Goal: Task Accomplishment & Management: Complete application form

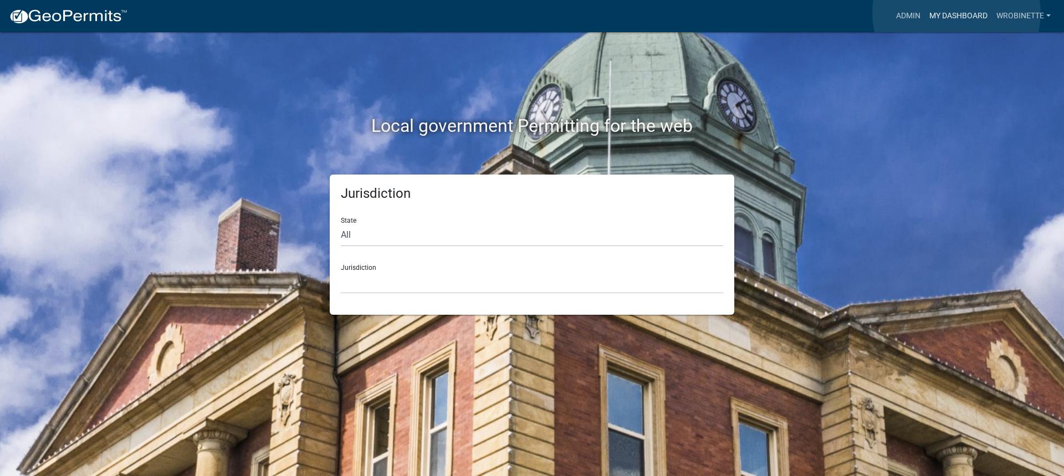
click at [957, 13] on link "My Dashboard" at bounding box center [958, 16] width 67 height 21
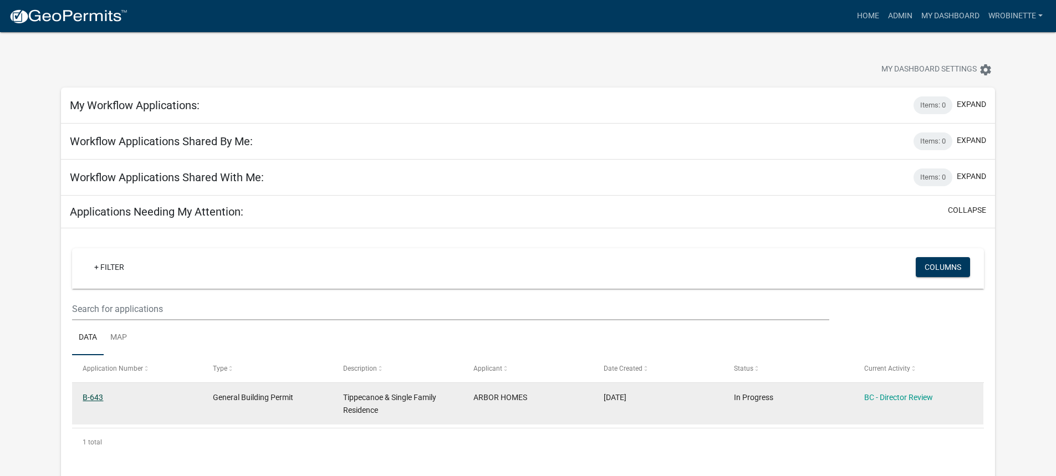
click at [98, 397] on link "B-643" at bounding box center [93, 397] width 21 height 9
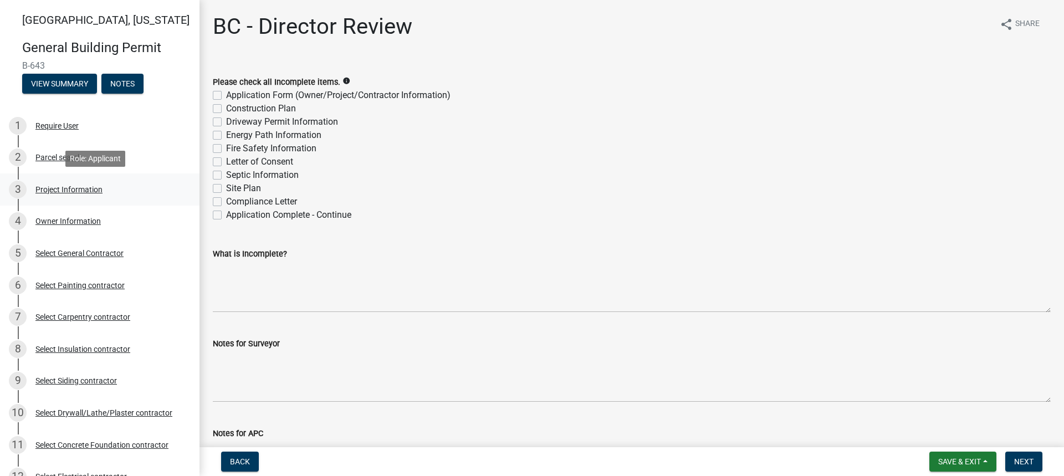
click at [61, 183] on div "3 Project Information" at bounding box center [95, 190] width 173 height 18
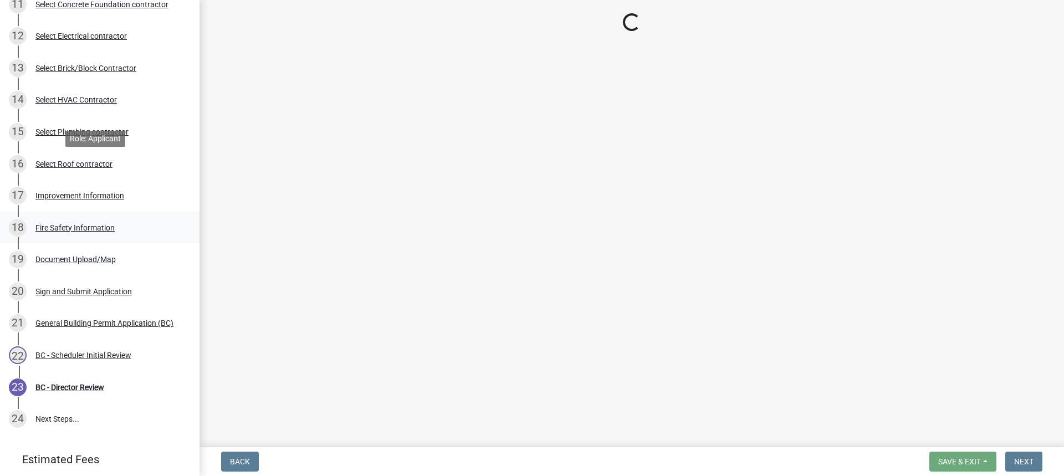
scroll to position [503, 0]
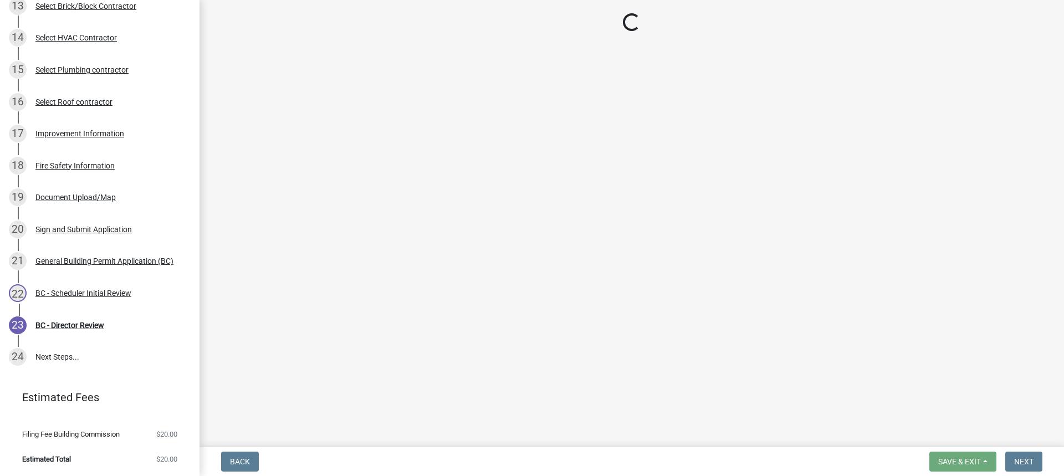
select select "284065a8-e45b-4e27-8ad0-db61958597b9"
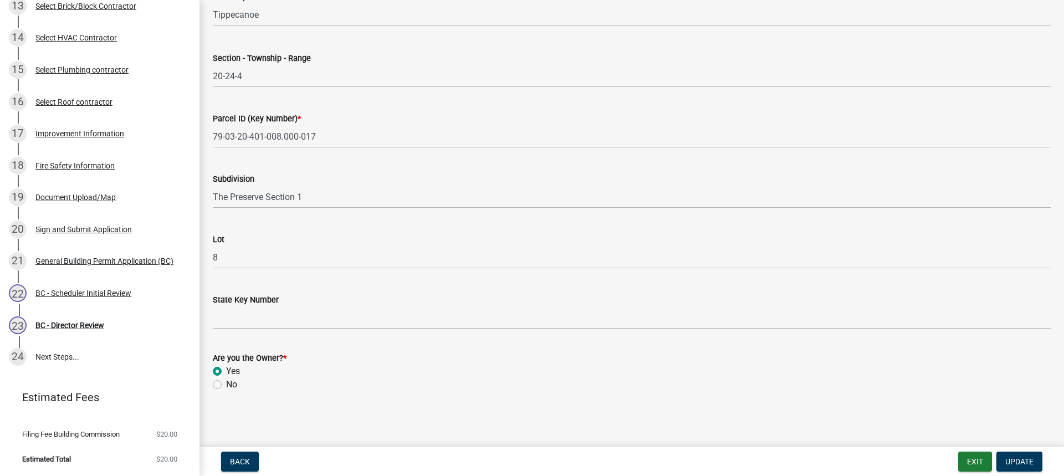
scroll to position [592, 0]
click at [74, 130] on div "Improvement Information" at bounding box center [79, 134] width 89 height 8
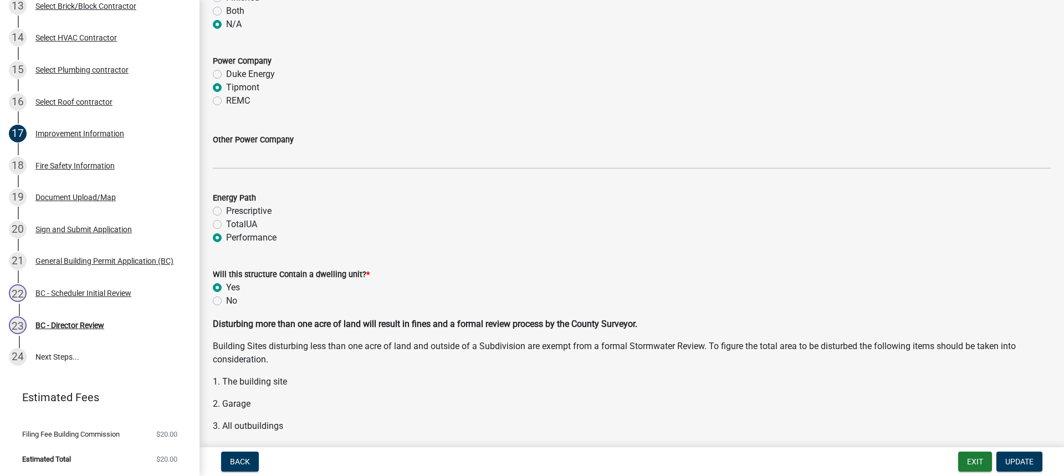
scroll to position [1220, 0]
click at [72, 166] on div "Fire Safety Information" at bounding box center [74, 166] width 79 height 8
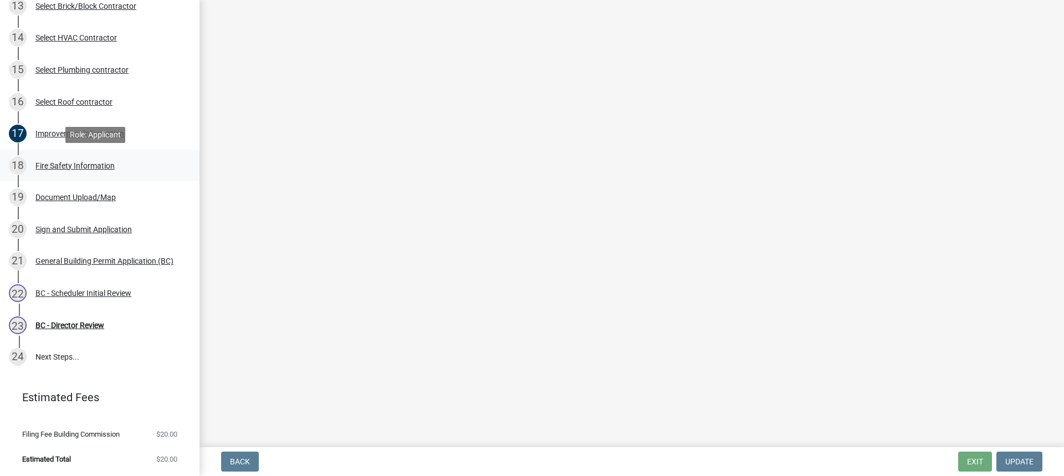
scroll to position [0, 0]
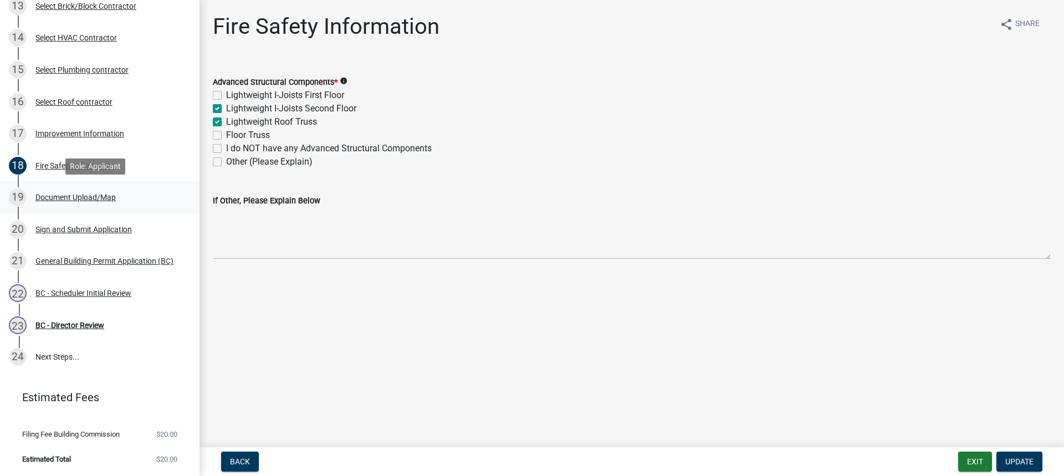
click at [87, 193] on div "Document Upload/Map" at bounding box center [75, 197] width 80 height 8
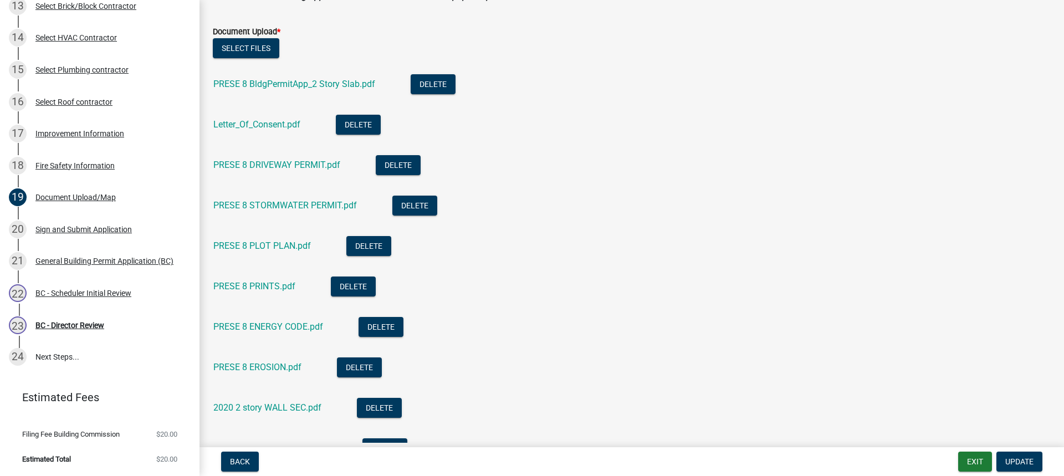
scroll to position [333, 0]
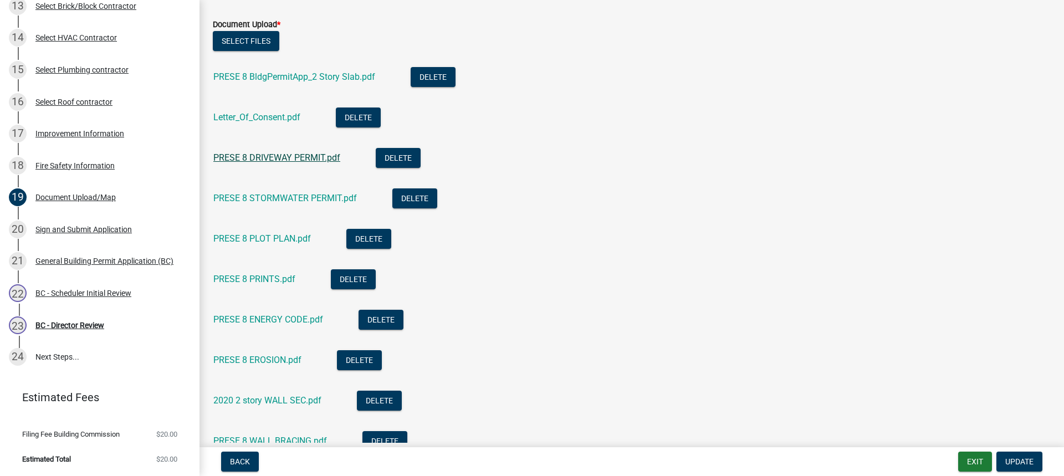
click at [264, 155] on link "PRESE 8 DRIVEWAY PERMIT.pdf" at bounding box center [276, 157] width 127 height 11
click at [295, 197] on link "PRESE 8 STORMWATER PERMIT.pdf" at bounding box center [285, 198] width 144 height 11
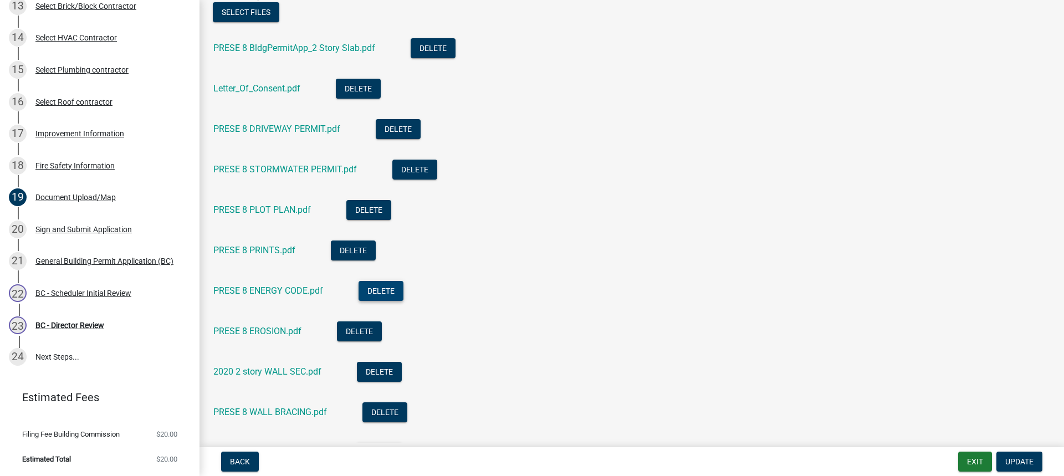
scroll to position [388, 0]
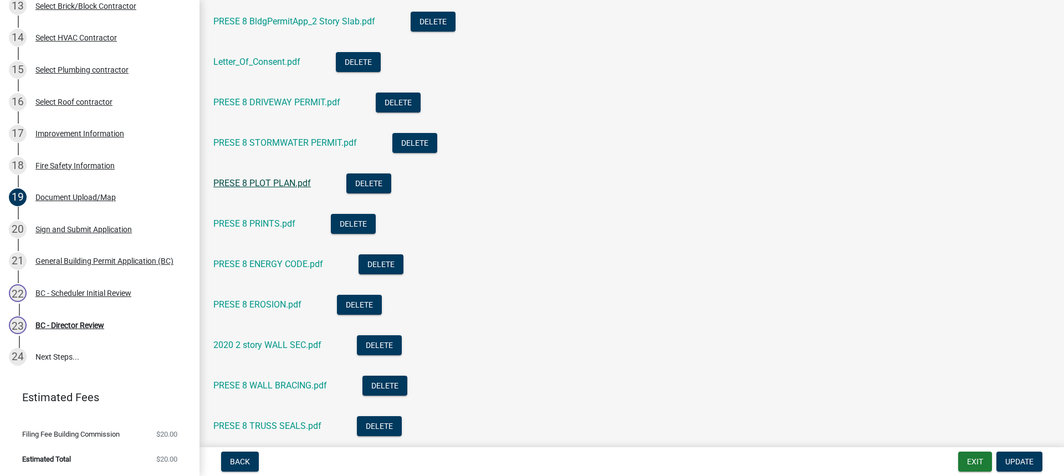
click at [282, 182] on link "PRESE 8 PLOT PLAN.pdf" at bounding box center [262, 183] width 98 height 11
click at [273, 221] on link "PRESE 8 PRINTS.pdf" at bounding box center [254, 223] width 82 height 11
click at [260, 262] on link "PRESE 8 ENERGY CODE.pdf" at bounding box center [268, 264] width 110 height 11
click at [278, 265] on link "PRESE 8 ENERGY CODE.pdf" at bounding box center [268, 264] width 110 height 11
click at [256, 301] on link "PRESE 8 EROSION.pdf" at bounding box center [257, 304] width 88 height 11
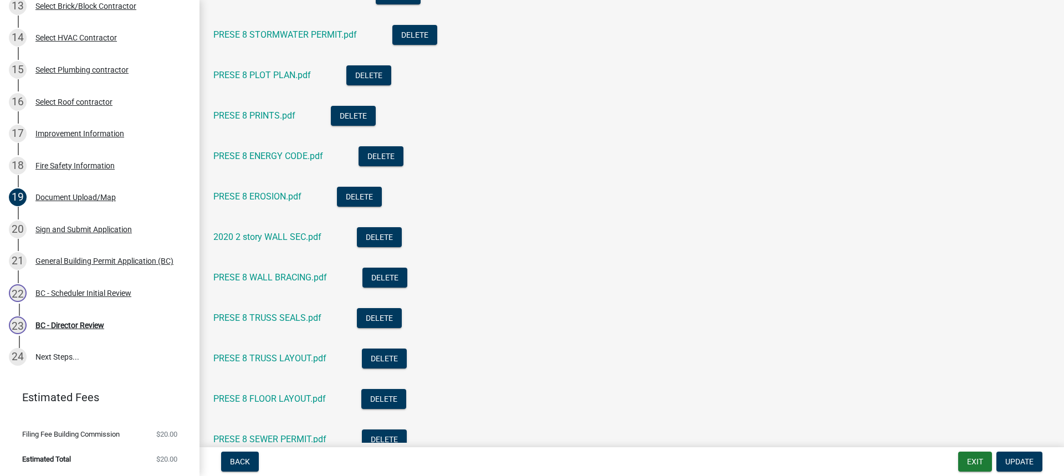
scroll to position [610, 0]
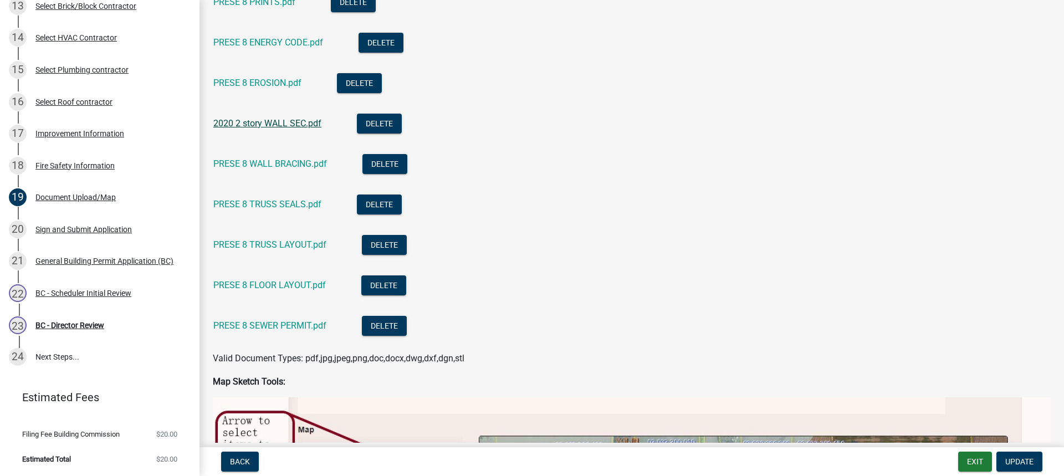
click at [281, 119] on link "2020 2 story WALL SEC.pdf" at bounding box center [267, 123] width 108 height 11
click at [293, 205] on link "PRESE 8 TRUSS SEALS.pdf" at bounding box center [267, 204] width 108 height 11
click at [255, 245] on link "PRESE 8 TRUSS LAYOUT.pdf" at bounding box center [269, 244] width 113 height 11
click at [288, 282] on div "PRESE 8 FLOOR LAYOUT.pdf" at bounding box center [278, 287] width 130 height 23
click at [285, 285] on link "PRESE 8 FLOOR LAYOUT.pdf" at bounding box center [269, 285] width 113 height 11
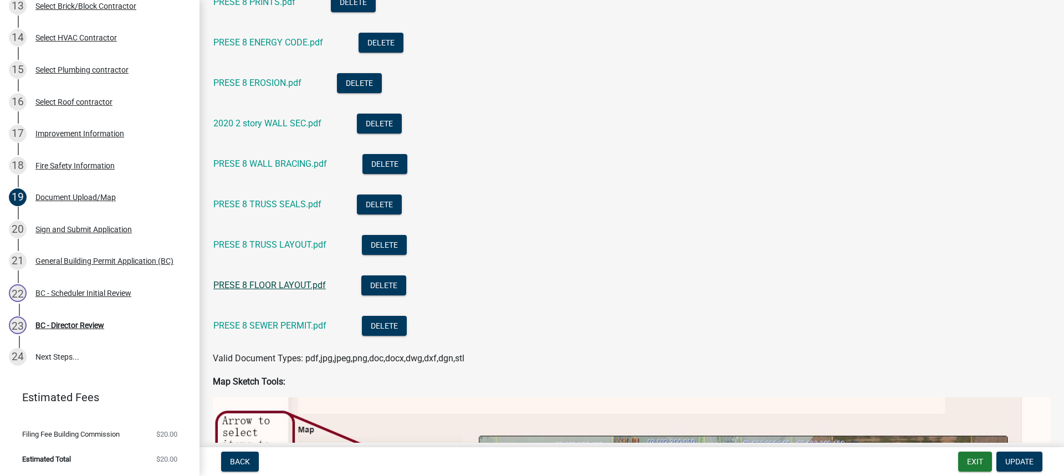
click at [282, 282] on link "PRESE 8 FLOOR LAYOUT.pdf" at bounding box center [269, 285] width 113 height 11
click at [287, 325] on link "PRESE 8 SEWER PERMIT.pdf" at bounding box center [269, 325] width 113 height 11
click at [73, 227] on div "Sign and Submit Application" at bounding box center [83, 230] width 96 height 8
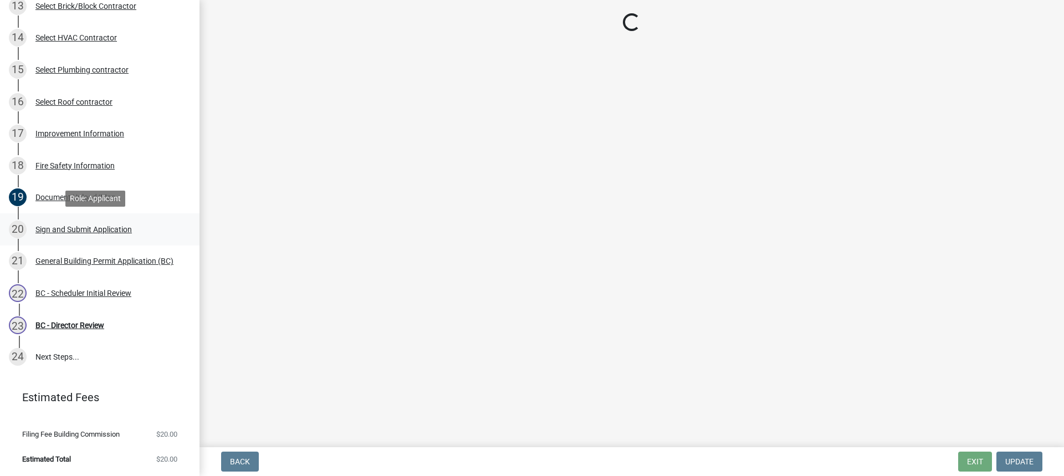
scroll to position [0, 0]
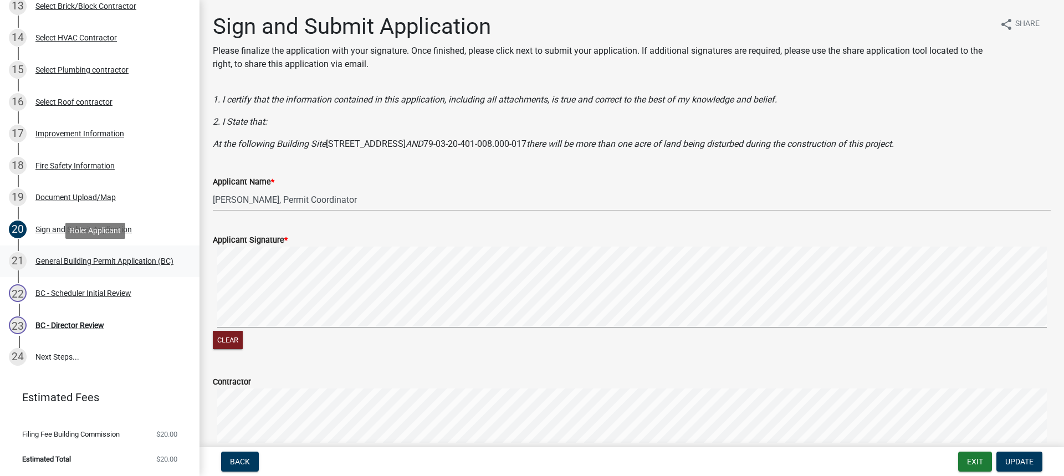
click at [94, 257] on div "General Building Permit Application (BC)" at bounding box center [104, 261] width 138 height 8
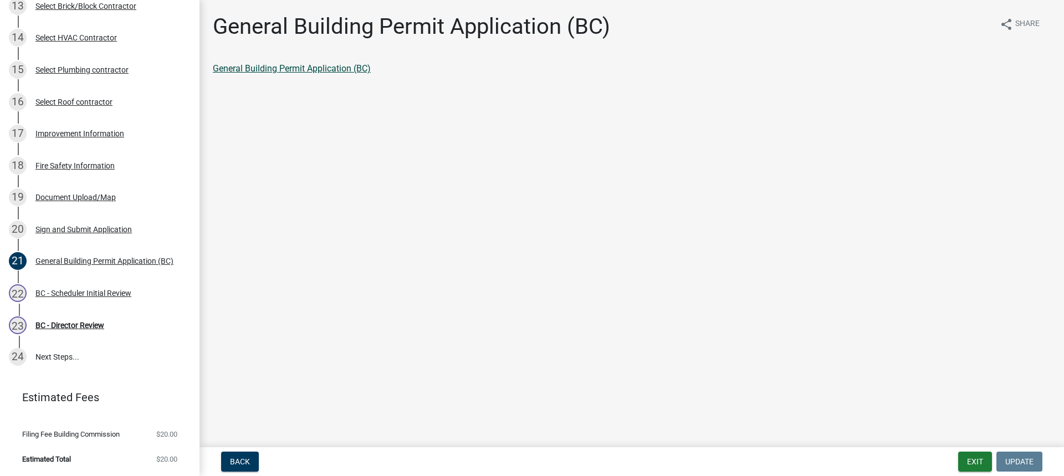
click at [281, 64] on link "General Building Permit Application (BC)" at bounding box center [292, 68] width 158 height 11
click at [92, 297] on div "[DATE] - Scheduler Initial Review" at bounding box center [95, 293] width 173 height 18
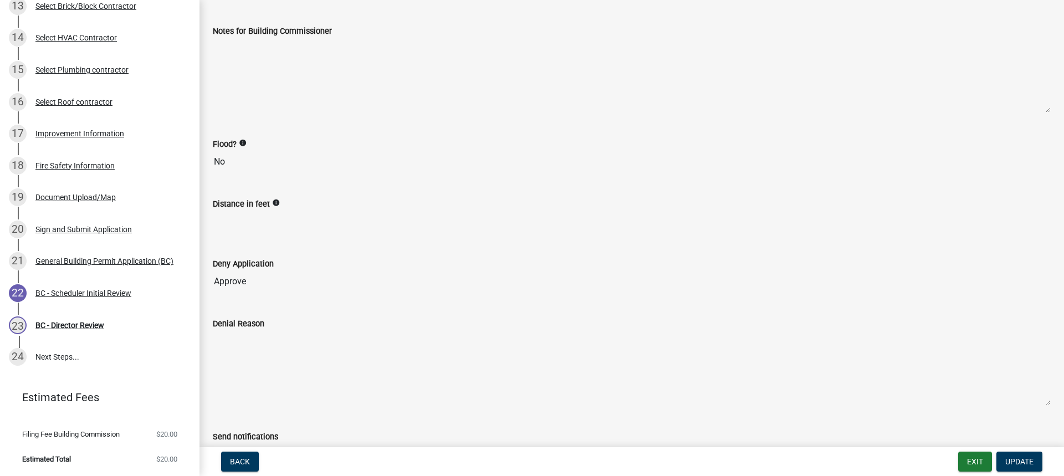
scroll to position [188, 0]
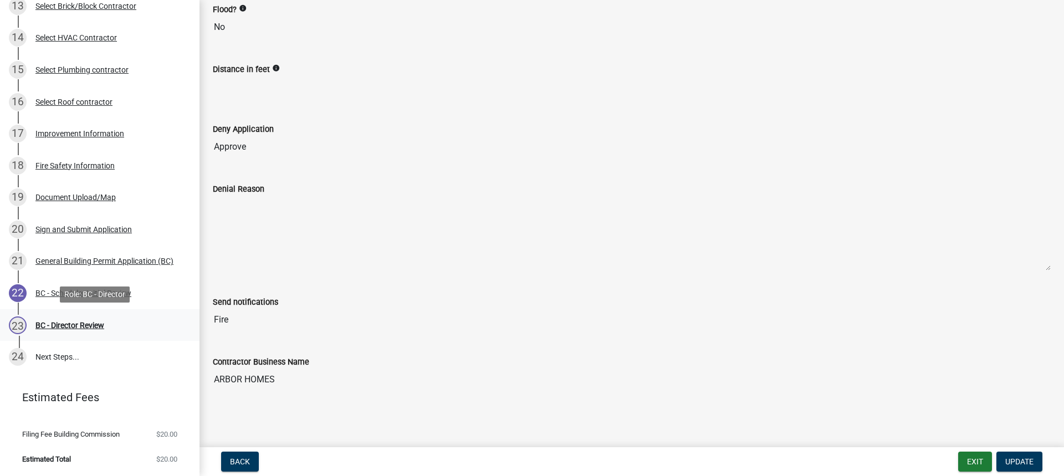
click at [63, 324] on div "BC - Director Review" at bounding box center [69, 326] width 69 height 8
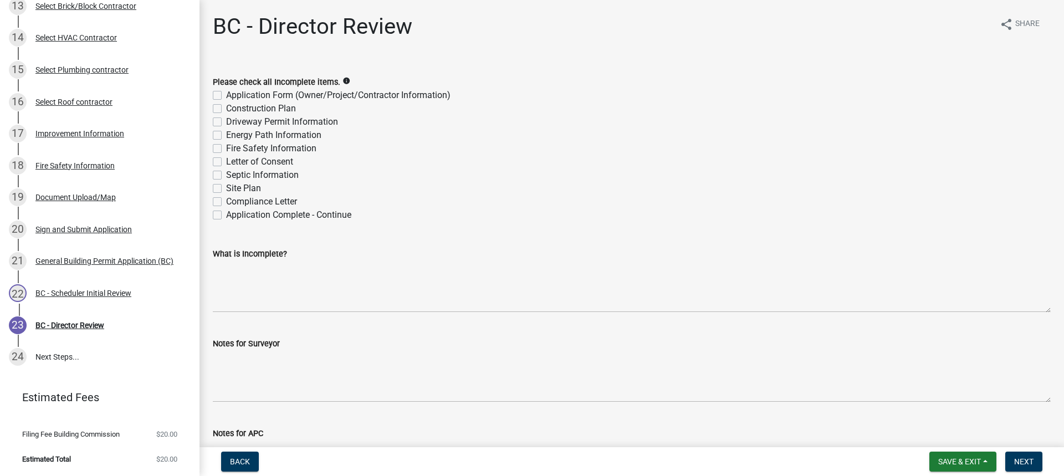
click at [226, 217] on label "Application Complete - Continue" at bounding box center [288, 214] width 125 height 13
click at [226, 216] on input "Application Complete - Continue" at bounding box center [229, 211] width 7 height 7
checkbox input "true"
checkbox input "false"
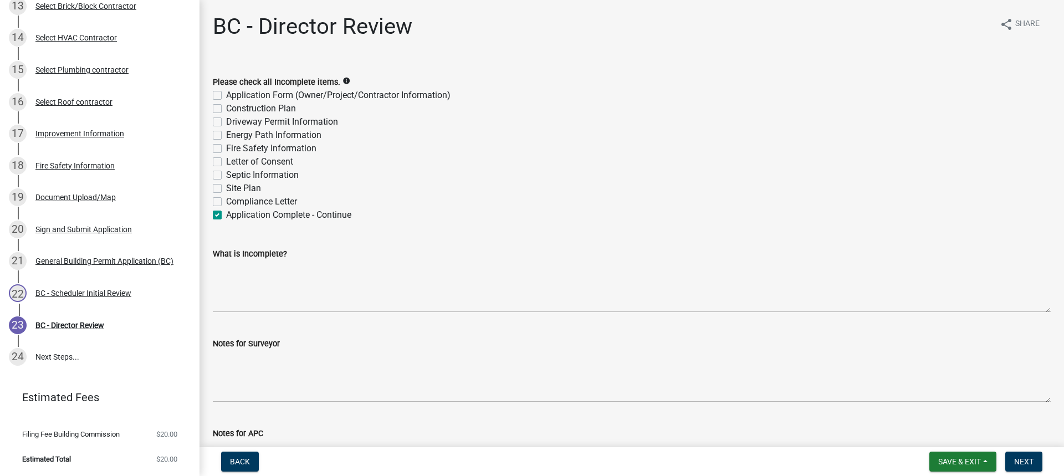
checkbox input "false"
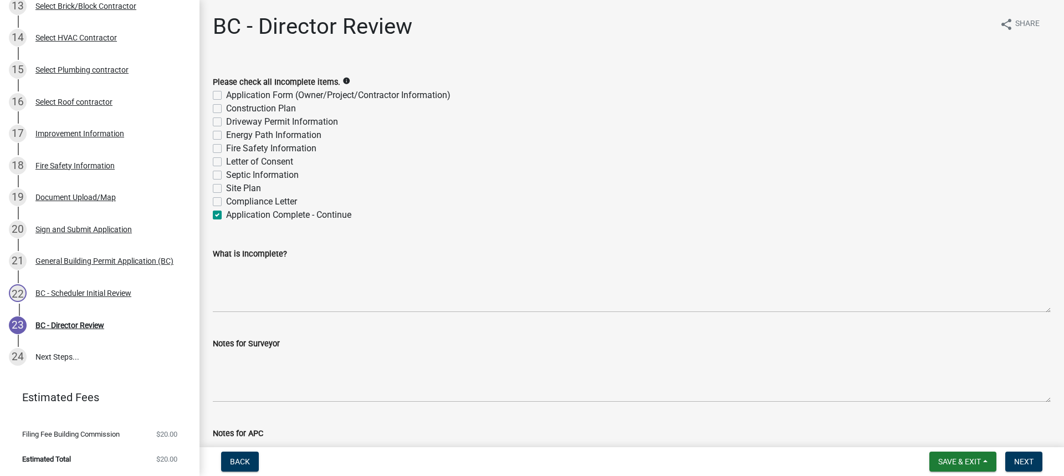
checkbox input "false"
checkbox input "true"
click at [1021, 462] on span "Next" at bounding box center [1023, 461] width 19 height 9
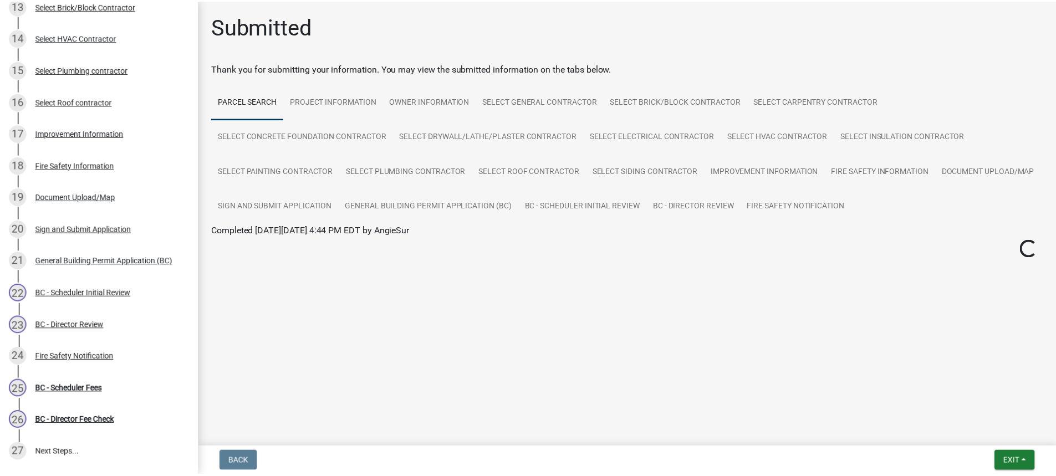
scroll to position [599, 0]
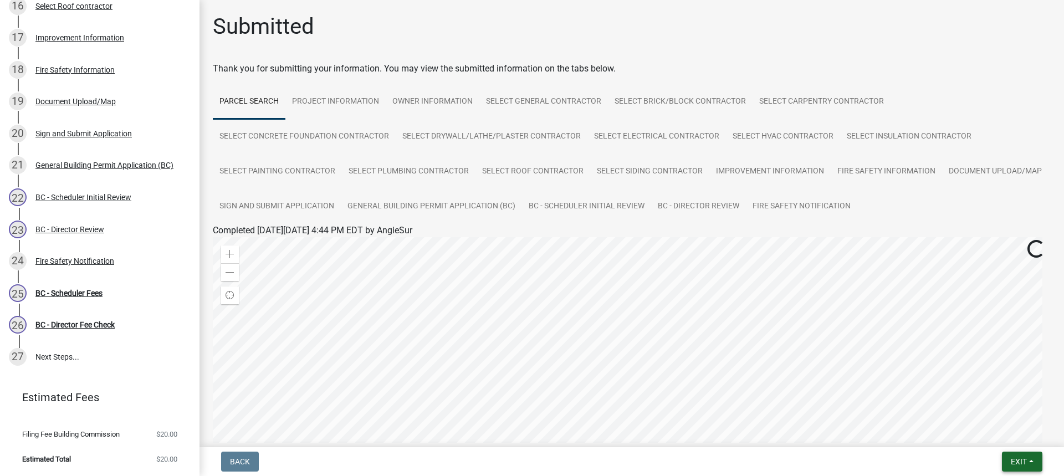
click at [1026, 459] on span "Exit" at bounding box center [1019, 461] width 16 height 9
click at [994, 431] on button "Save & Exit" at bounding box center [998, 433] width 89 height 27
